Goal: Navigation & Orientation: Understand site structure

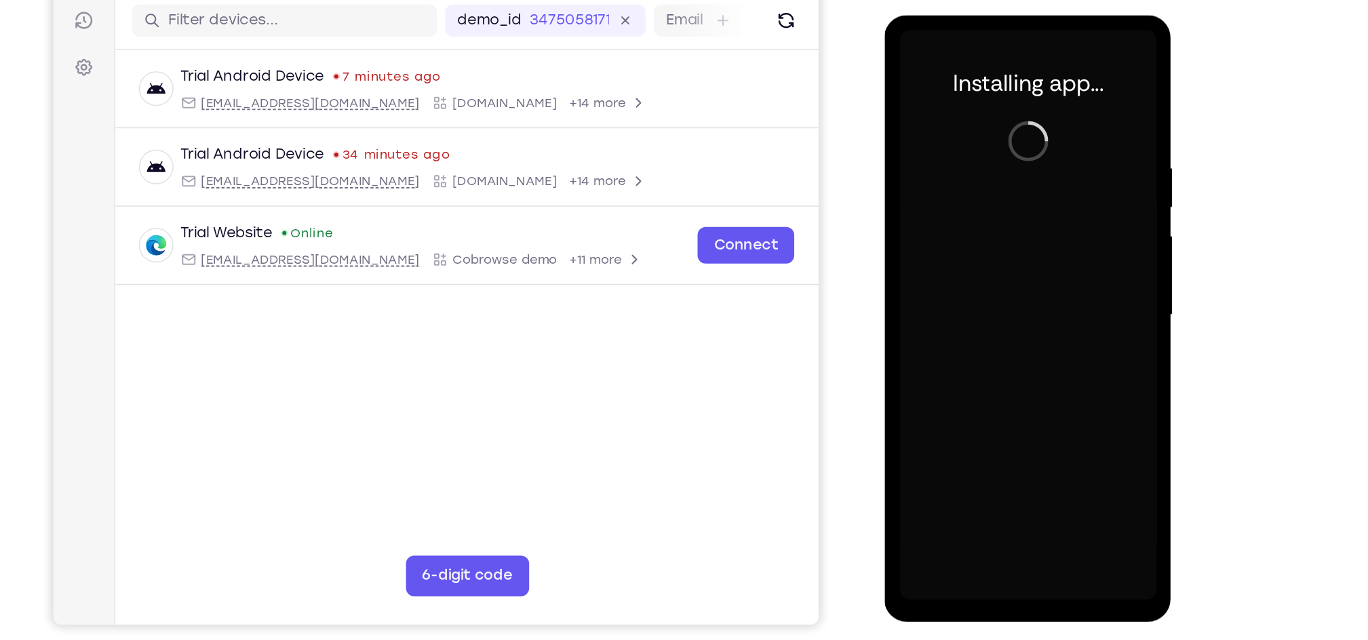
scroll to position [115, 0]
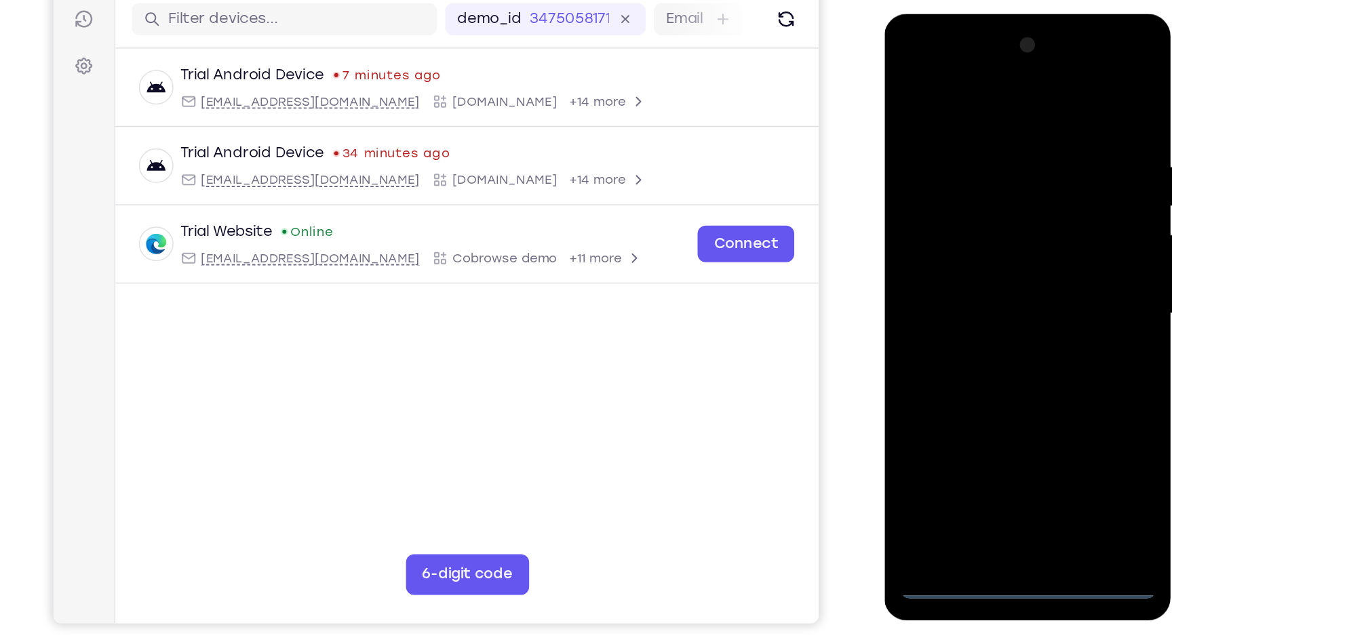
click at [981, 389] on div at bounding box center [980, 214] width 171 height 380
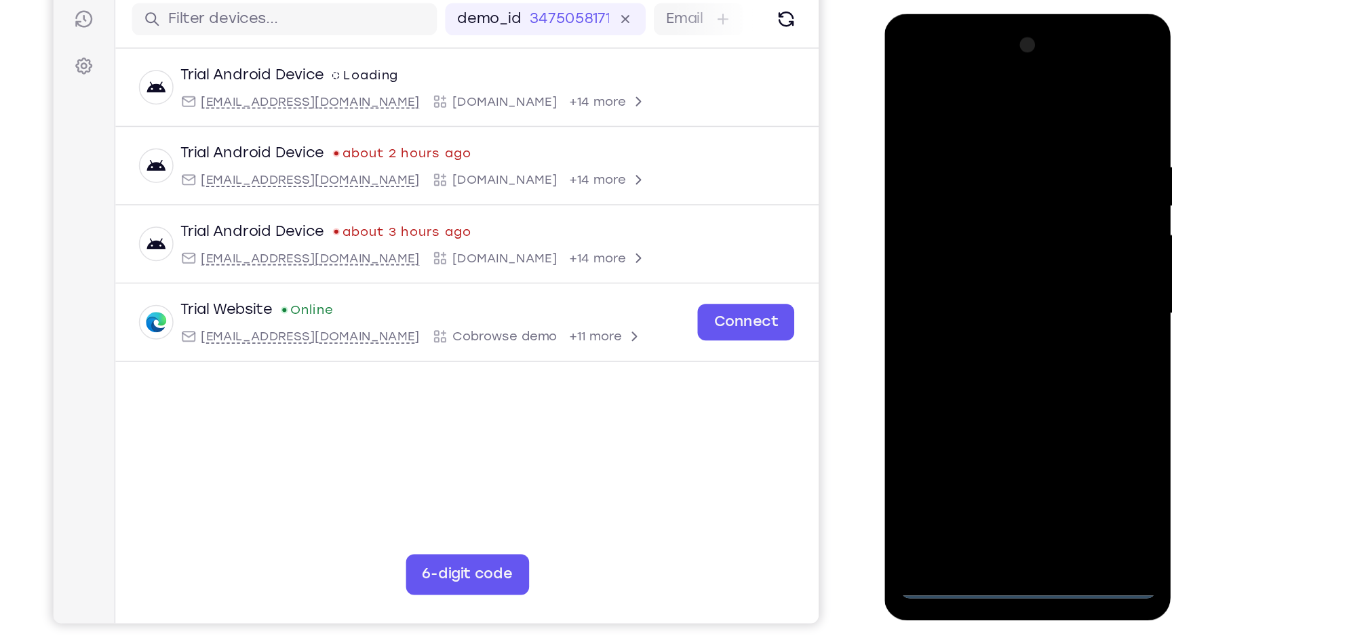
click at [1043, 324] on div at bounding box center [980, 214] width 171 height 380
click at [924, 59] on div at bounding box center [980, 214] width 171 height 380
click at [916, 60] on div at bounding box center [980, 214] width 171 height 380
click at [1042, 204] on div at bounding box center [980, 214] width 171 height 380
click at [965, 241] on div at bounding box center [980, 214] width 171 height 380
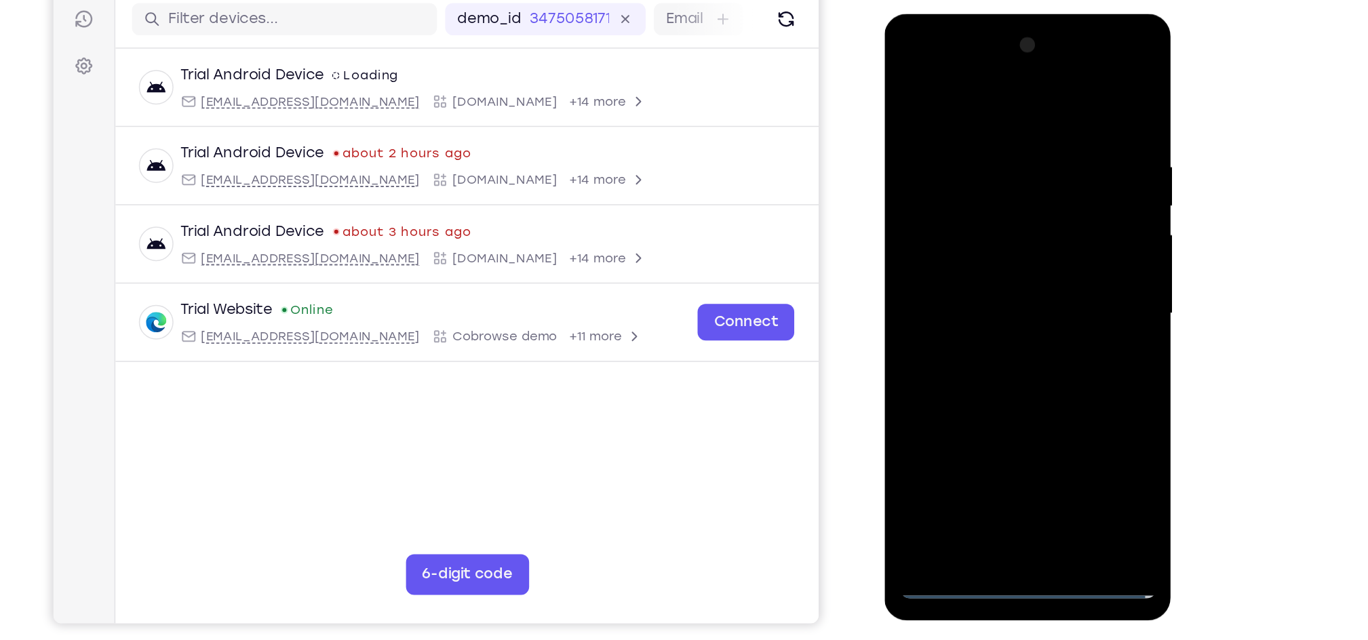
click at [980, 200] on div at bounding box center [980, 214] width 171 height 380
click at [979, 197] on div at bounding box center [980, 214] width 171 height 380
click at [973, 209] on div at bounding box center [980, 214] width 171 height 380
click at [984, 262] on div at bounding box center [980, 214] width 171 height 380
click at [985, 258] on div at bounding box center [980, 214] width 171 height 380
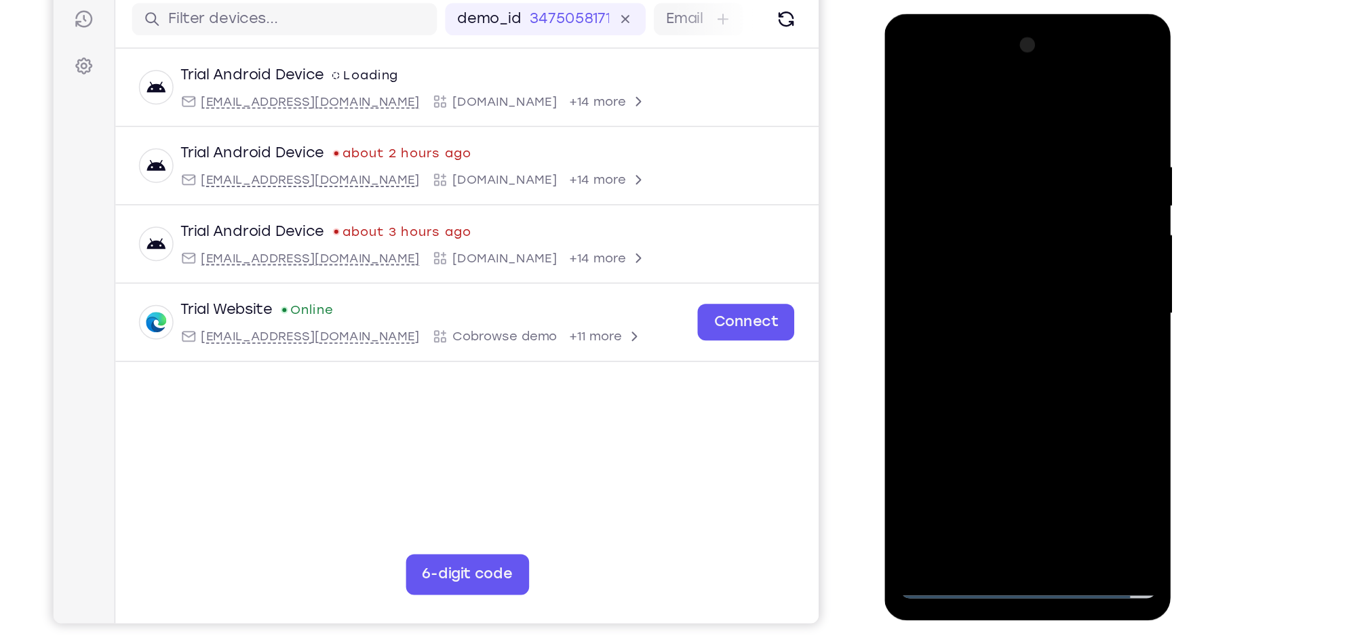
click at [987, 256] on div at bounding box center [980, 214] width 171 height 380
click at [1053, 94] on div at bounding box center [980, 214] width 171 height 380
click at [1057, 73] on div at bounding box center [980, 214] width 171 height 380
click at [945, 109] on div at bounding box center [980, 214] width 171 height 380
click at [920, 108] on div at bounding box center [980, 214] width 171 height 380
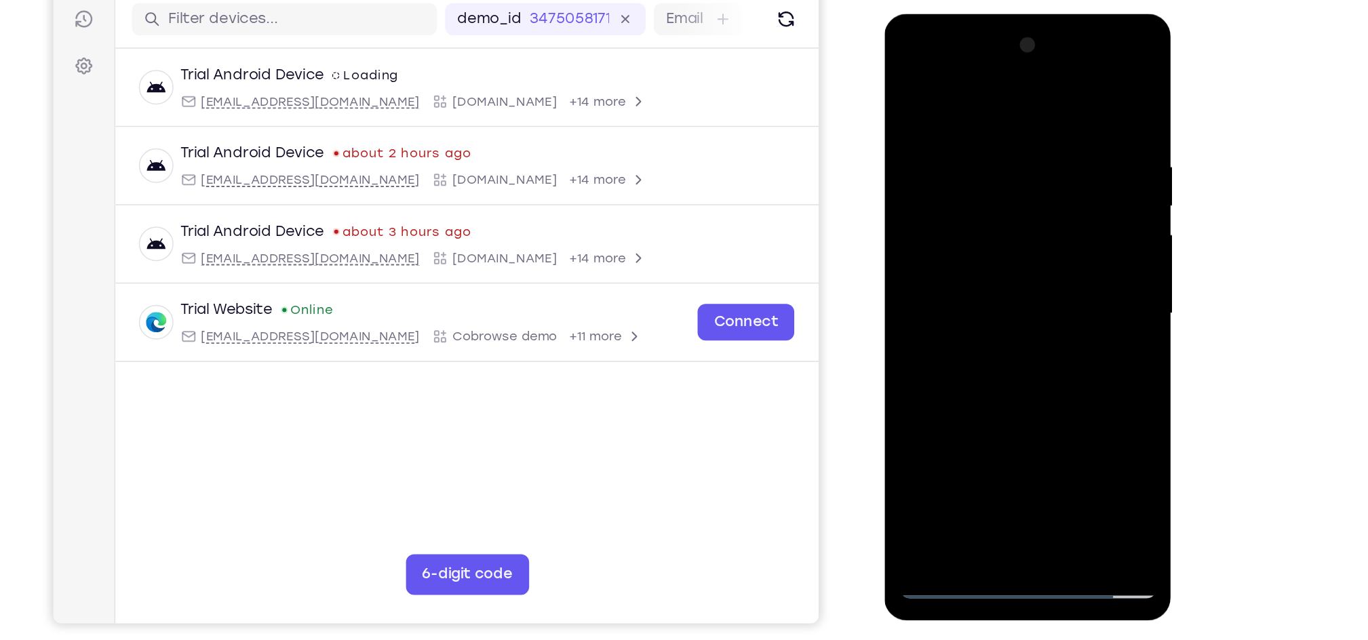
click at [923, 112] on div at bounding box center [980, 214] width 171 height 380
click at [903, 74] on div at bounding box center [980, 214] width 171 height 380
click at [916, 369] on div at bounding box center [980, 214] width 171 height 380
click at [956, 106] on div at bounding box center [980, 214] width 171 height 380
click at [1031, 368] on div at bounding box center [980, 214] width 171 height 380
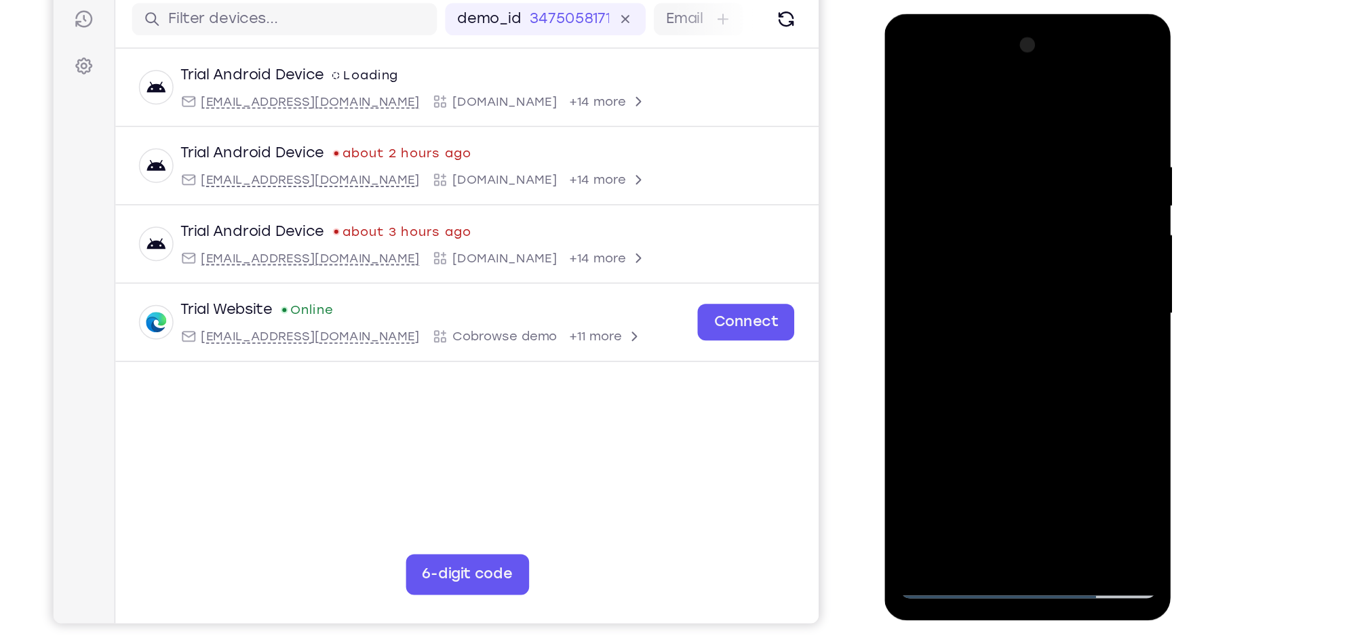
click at [1033, 366] on div at bounding box center [980, 214] width 171 height 380
click at [1051, 87] on div at bounding box center [980, 214] width 171 height 380
click at [1006, 370] on div at bounding box center [980, 214] width 171 height 380
click at [970, 287] on div at bounding box center [980, 214] width 171 height 380
click at [972, 243] on div at bounding box center [980, 214] width 171 height 380
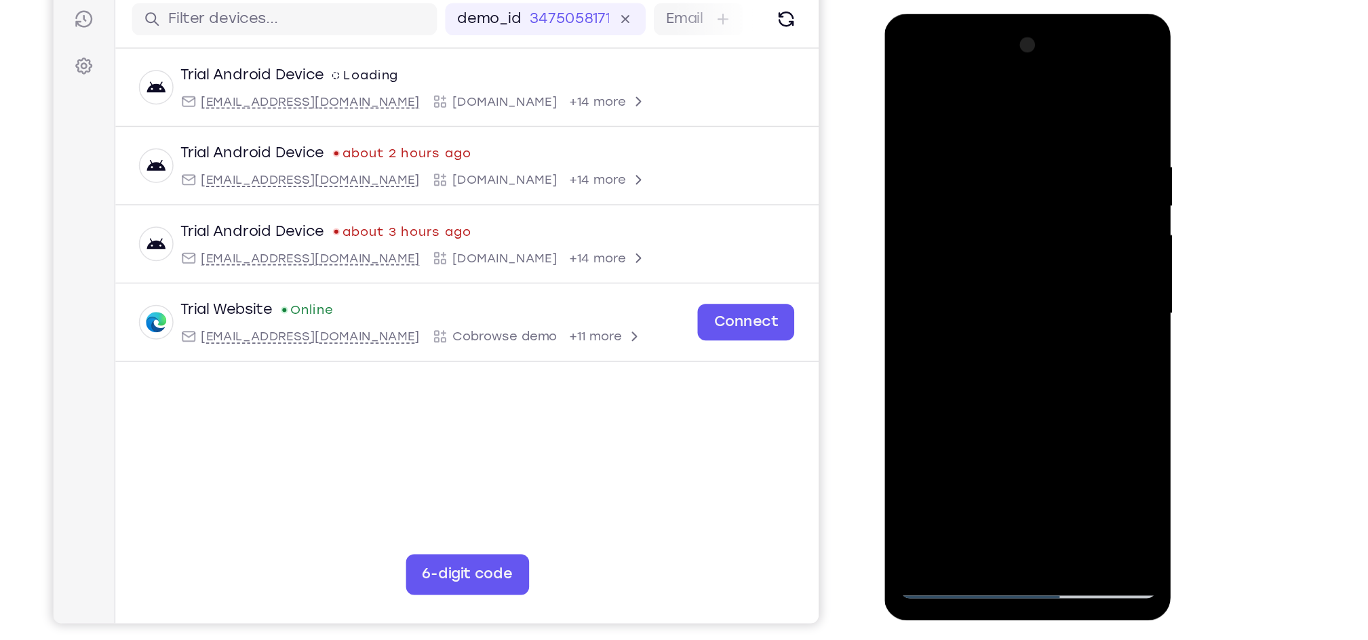
click at [938, 365] on div at bounding box center [980, 214] width 171 height 380
click at [909, 73] on div at bounding box center [980, 214] width 171 height 380
click at [915, 205] on div at bounding box center [980, 214] width 171 height 380
click at [928, 79] on div at bounding box center [980, 214] width 171 height 380
click at [918, 115] on div at bounding box center [980, 214] width 171 height 380
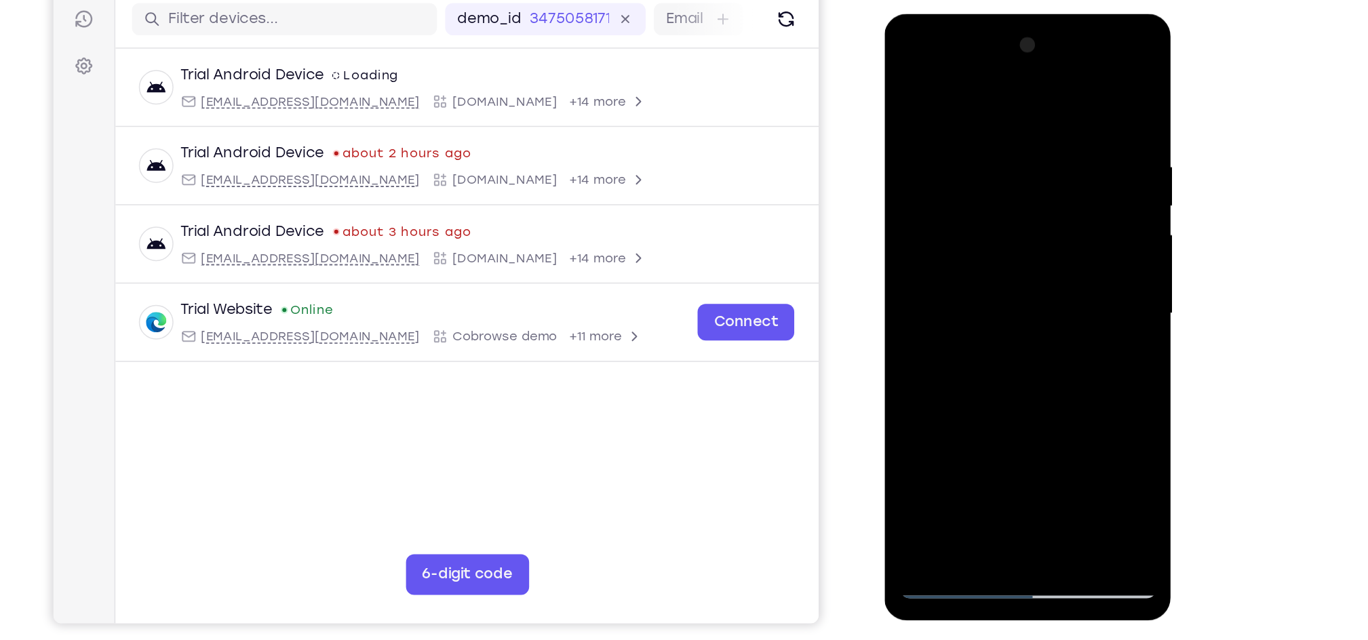
click at [1038, 371] on div at bounding box center [980, 214] width 171 height 380
click at [1002, 256] on div at bounding box center [980, 214] width 171 height 380
click at [976, 197] on div at bounding box center [980, 214] width 171 height 380
click at [905, 78] on div at bounding box center [980, 214] width 171 height 380
click at [963, 242] on div at bounding box center [980, 214] width 171 height 380
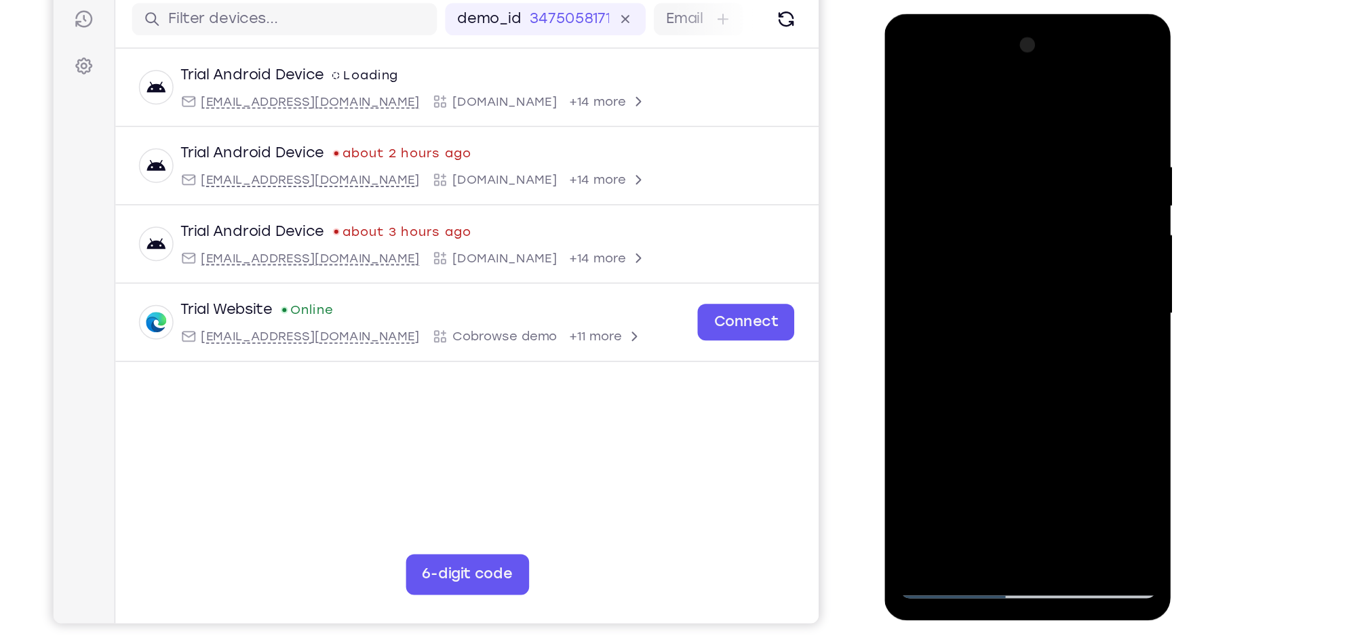
click at [976, 193] on div at bounding box center [980, 214] width 171 height 380
click at [905, 79] on div at bounding box center [980, 214] width 171 height 380
click at [960, 131] on div at bounding box center [980, 214] width 171 height 380
click at [1059, 140] on div at bounding box center [980, 214] width 171 height 380
click at [991, 185] on div at bounding box center [980, 214] width 171 height 380
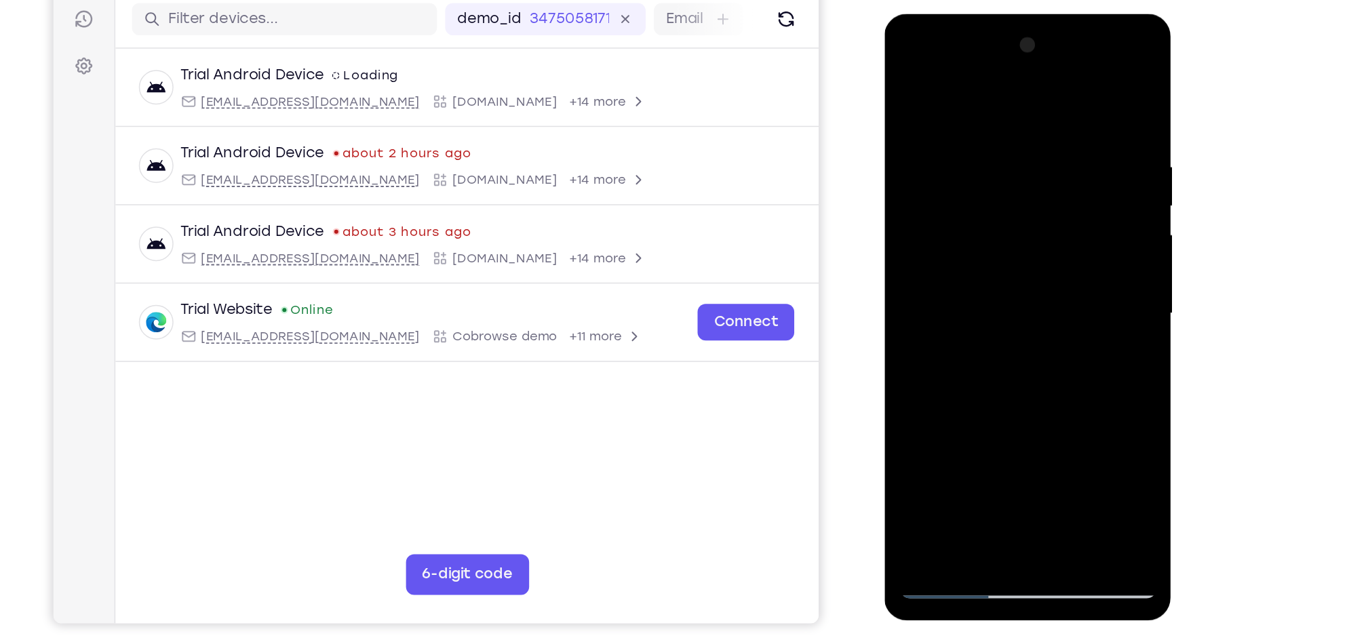
click at [987, 192] on div at bounding box center [980, 214] width 171 height 380
click at [905, 74] on div at bounding box center [980, 214] width 171 height 380
click at [918, 104] on div at bounding box center [980, 214] width 171 height 380
click at [1051, 79] on div at bounding box center [980, 214] width 171 height 380
click at [907, 81] on div at bounding box center [980, 214] width 171 height 380
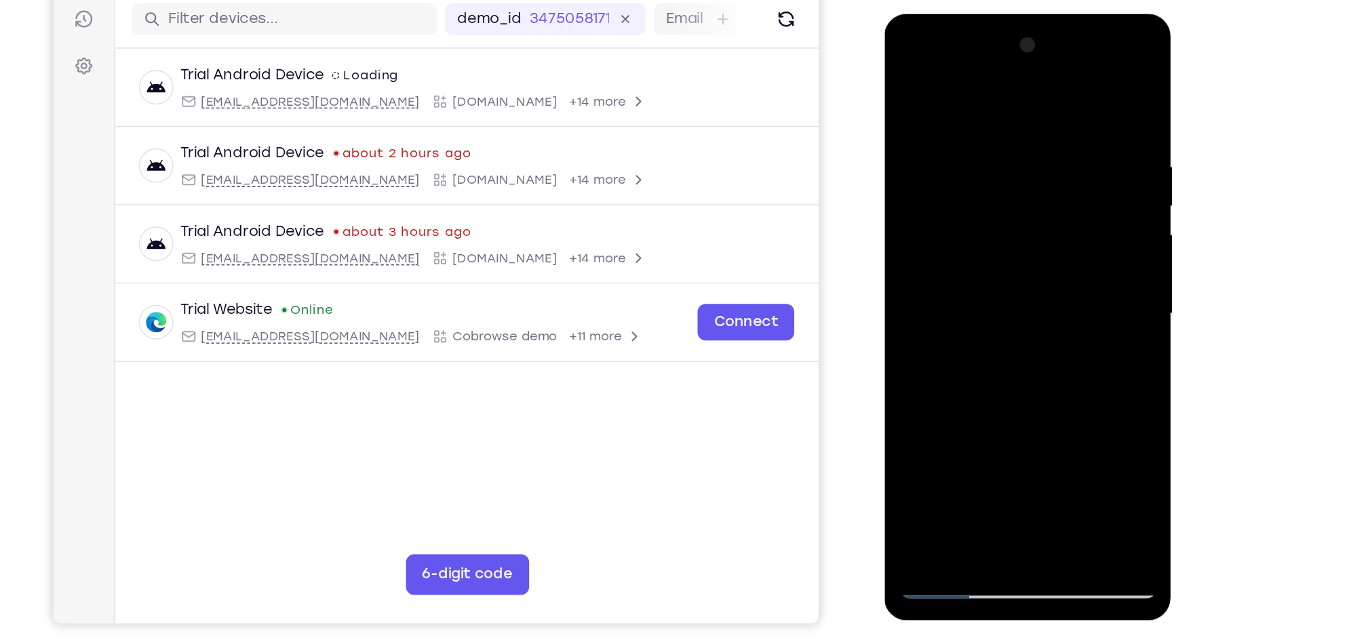
click at [901, 79] on div at bounding box center [980, 214] width 171 height 380
click at [906, 78] on div at bounding box center [980, 214] width 171 height 380
drag, startPoint x: 974, startPoint y: 102, endPoint x: 924, endPoint y: 103, distance: 49.5
click at [924, 103] on div at bounding box center [980, 214] width 171 height 380
drag, startPoint x: 1030, startPoint y: 117, endPoint x: 951, endPoint y: 119, distance: 78.7
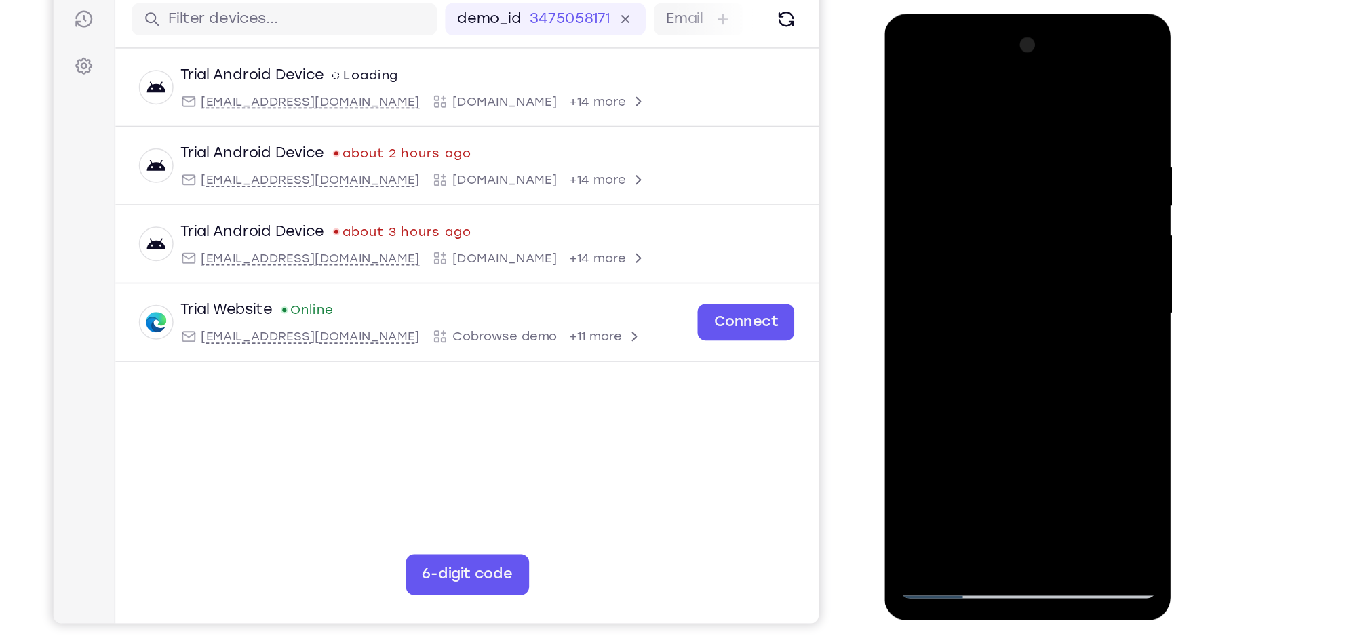
click at [951, 119] on div at bounding box center [980, 214] width 171 height 380
click at [996, 107] on div at bounding box center [980, 214] width 171 height 380
click at [950, 359] on div at bounding box center [980, 214] width 171 height 380
click at [924, 394] on div at bounding box center [980, 214] width 171 height 380
click at [1046, 369] on div at bounding box center [980, 214] width 171 height 380
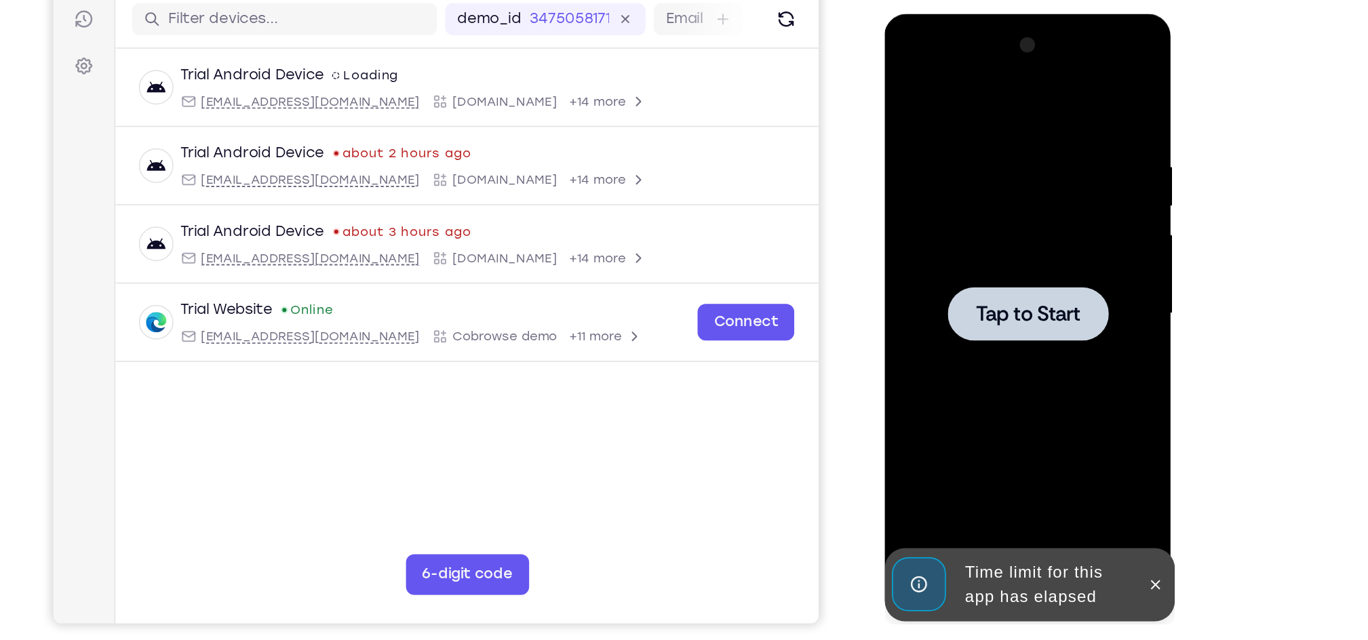
click at [981, 229] on div at bounding box center [979, 213] width 107 height 36
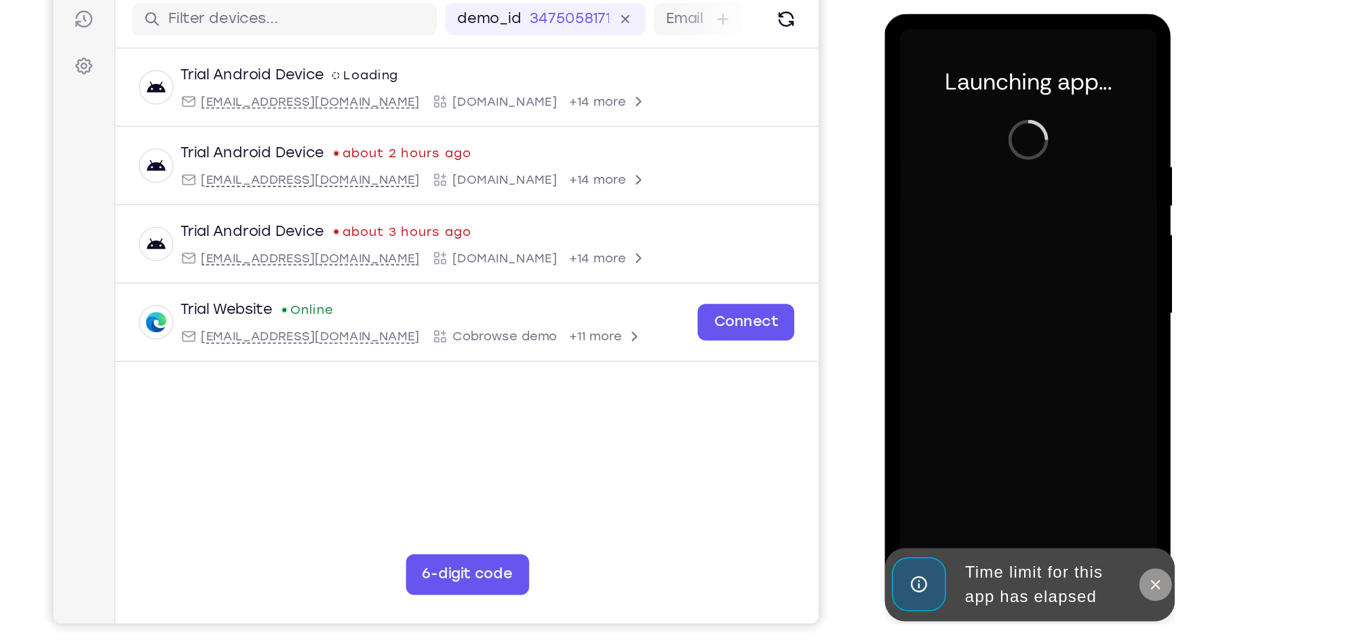
click at [1067, 397] on icon at bounding box center [1064, 394] width 11 height 11
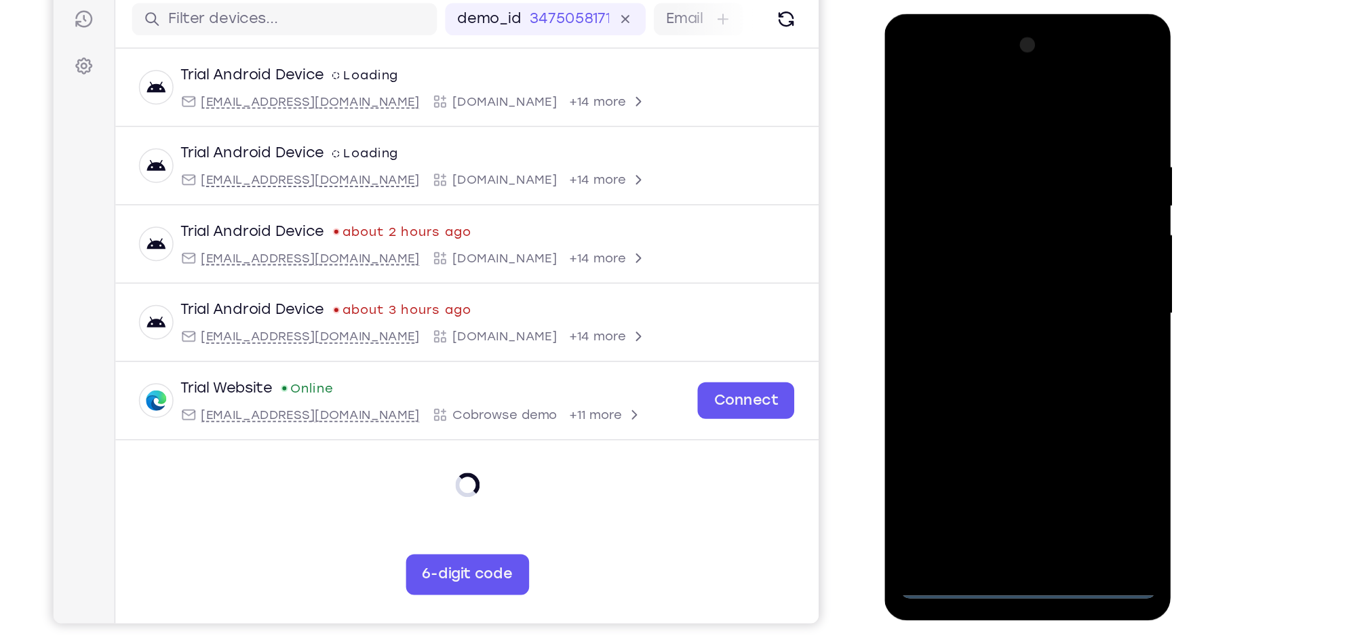
click at [978, 388] on div at bounding box center [980, 214] width 171 height 380
click at [983, 391] on div at bounding box center [980, 214] width 171 height 380
click at [1047, 331] on div at bounding box center [980, 214] width 171 height 380
click at [911, 56] on div at bounding box center [980, 214] width 171 height 380
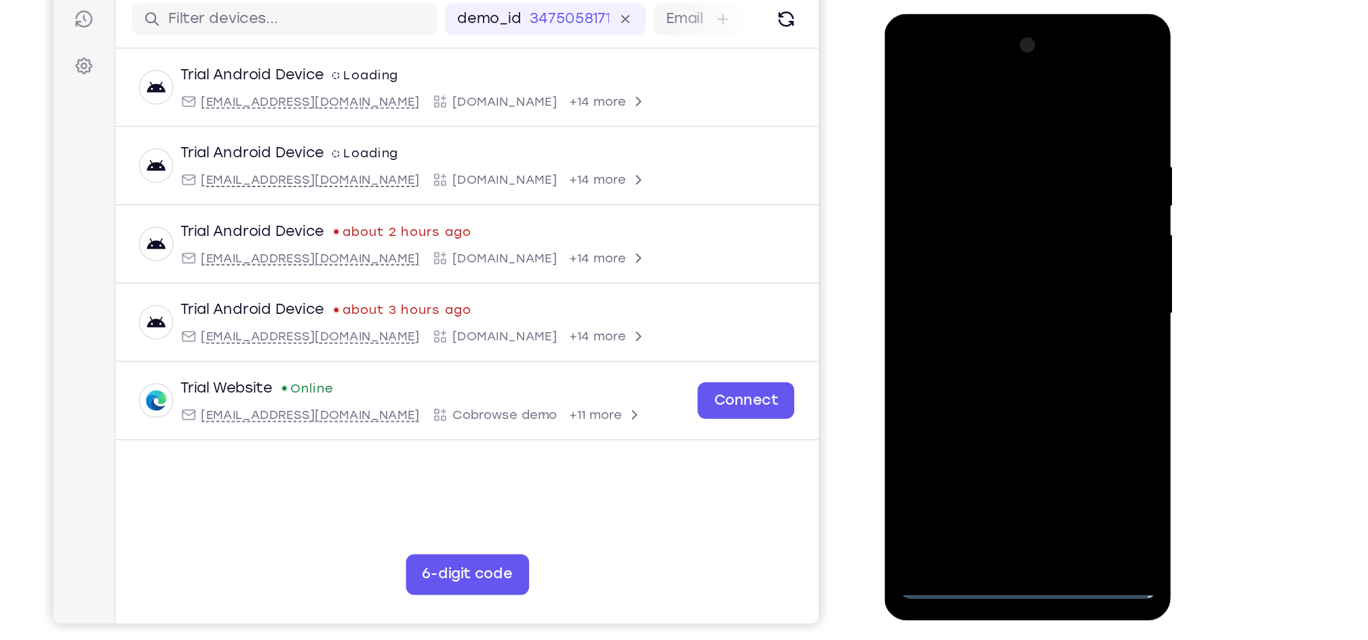
click at [1044, 217] on div at bounding box center [980, 214] width 171 height 380
click at [964, 236] on div at bounding box center [980, 214] width 171 height 380
click at [961, 197] on div at bounding box center [980, 214] width 171 height 380
click at [960, 194] on div at bounding box center [980, 214] width 171 height 380
click at [950, 209] on div at bounding box center [980, 214] width 171 height 380
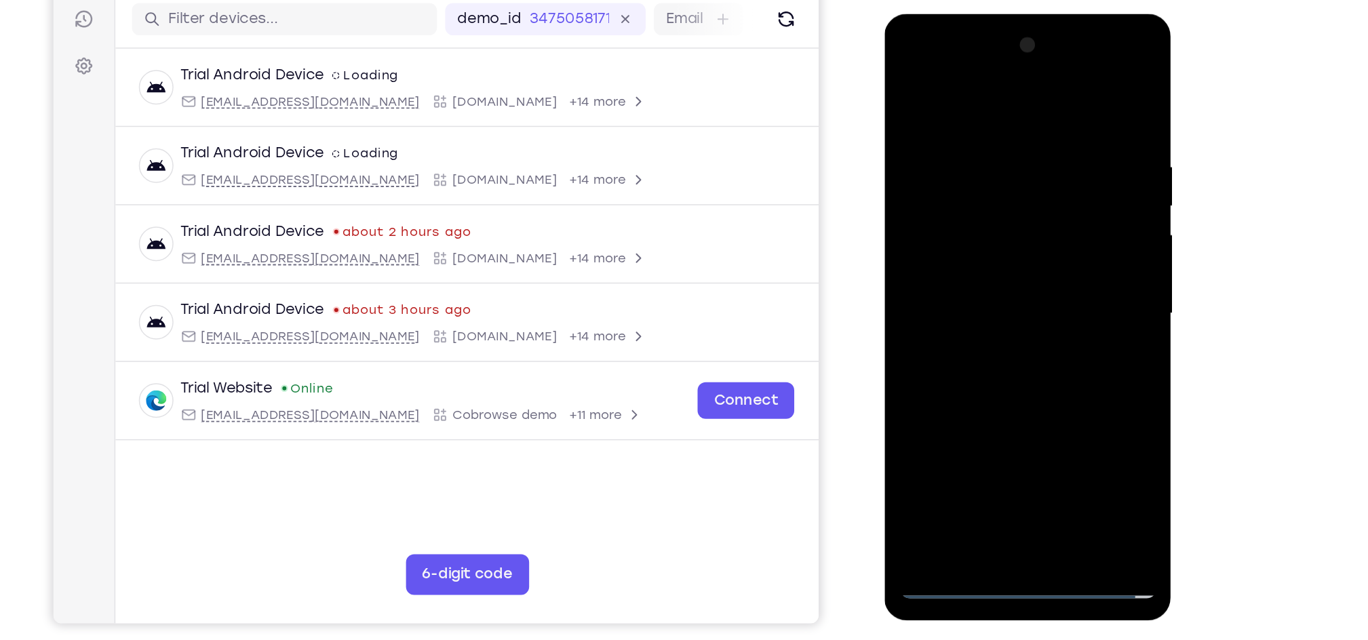
click at [958, 252] on div at bounding box center [980, 214] width 171 height 380
click at [984, 261] on div at bounding box center [980, 214] width 171 height 380
click at [996, 249] on div at bounding box center [980, 214] width 171 height 380
click at [996, 258] on div at bounding box center [980, 214] width 171 height 380
click at [1004, 267] on div at bounding box center [980, 214] width 171 height 380
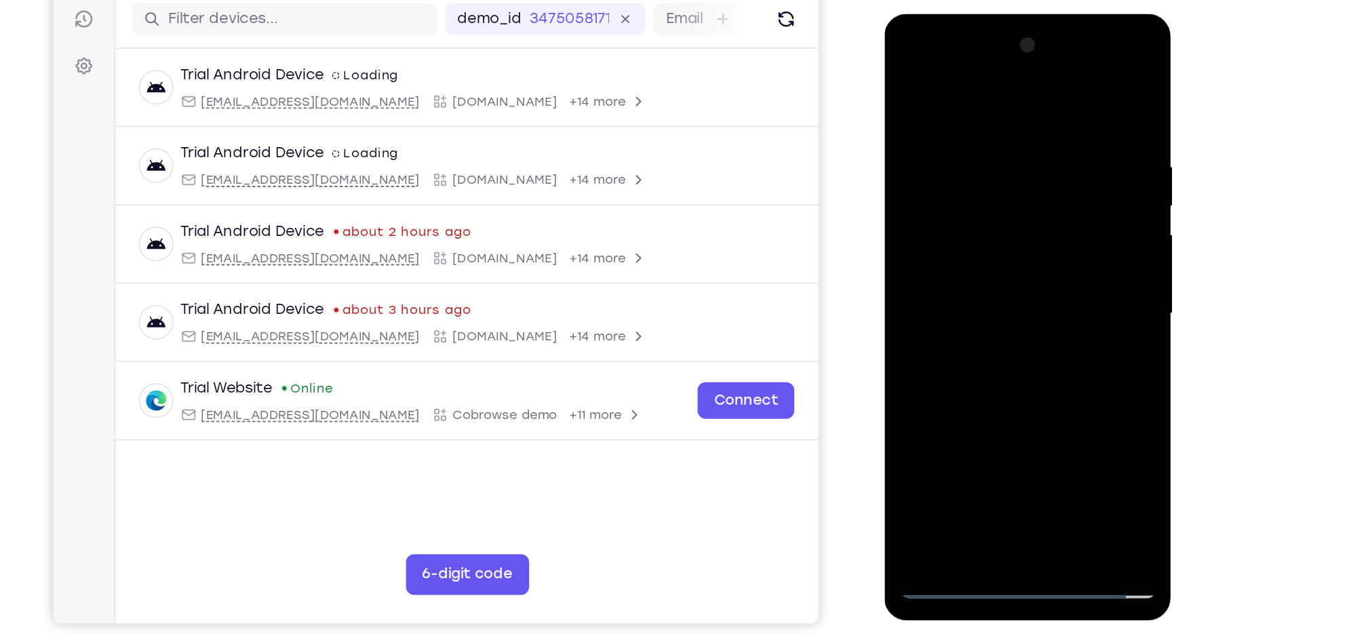
click at [1011, 372] on div at bounding box center [980, 214] width 171 height 380
click at [966, 283] on div at bounding box center [980, 214] width 171 height 380
click at [931, 393] on div at bounding box center [980, 214] width 171 height 380
click at [962, 111] on div at bounding box center [980, 214] width 171 height 380
click at [953, 187] on div at bounding box center [980, 214] width 171 height 380
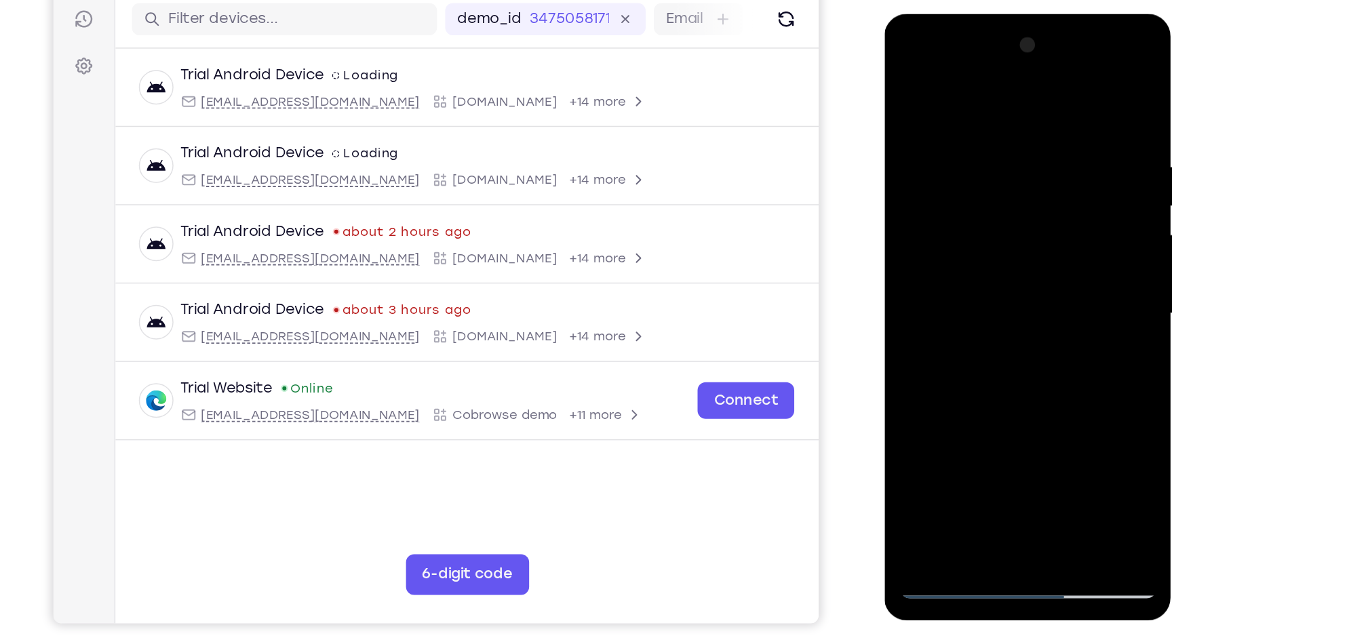
click at [968, 194] on div at bounding box center [980, 214] width 171 height 380
click at [1055, 217] on div at bounding box center [980, 214] width 171 height 380
click at [1051, 332] on div at bounding box center [980, 214] width 171 height 380
click at [906, 77] on div at bounding box center [980, 214] width 171 height 380
click at [1026, 364] on div at bounding box center [980, 214] width 171 height 380
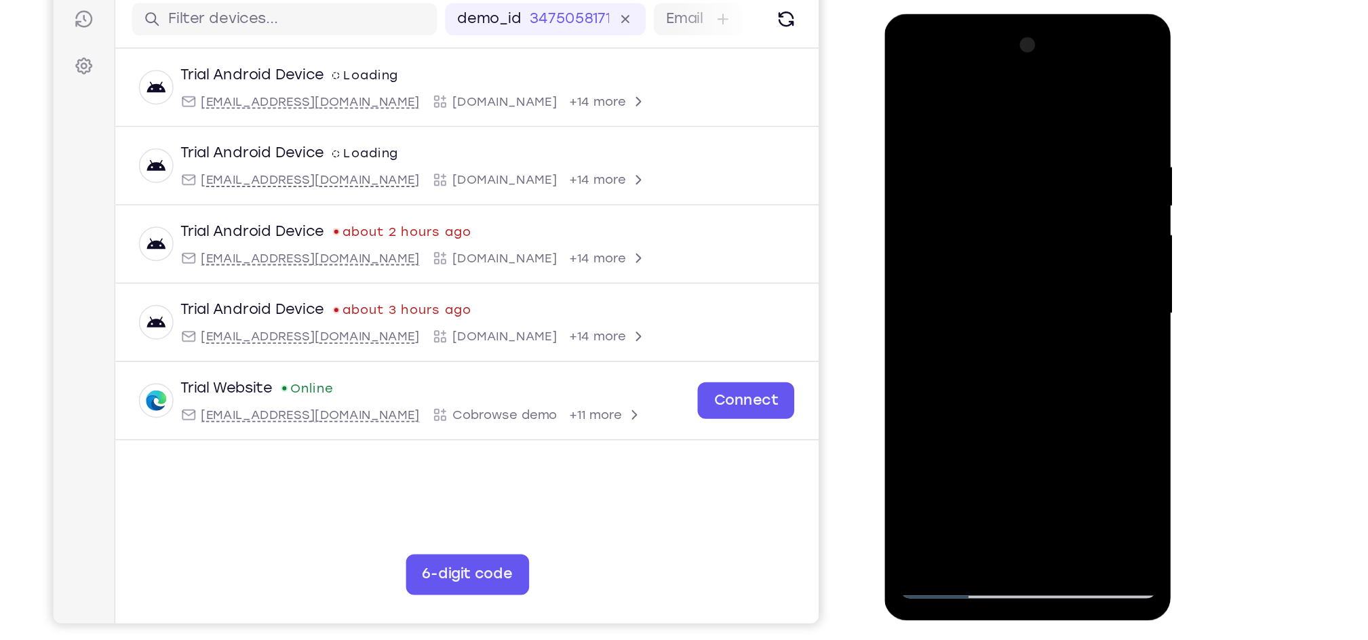
click at [975, 128] on div at bounding box center [980, 214] width 171 height 380
click at [957, 113] on div at bounding box center [980, 214] width 171 height 380
drag, startPoint x: 966, startPoint y: 229, endPoint x: 966, endPoint y: 214, distance: 15.6
click at [966, 214] on div at bounding box center [980, 214] width 171 height 380
click at [907, 77] on div at bounding box center [980, 214] width 171 height 380
